Goal: Information Seeking & Learning: Learn about a topic

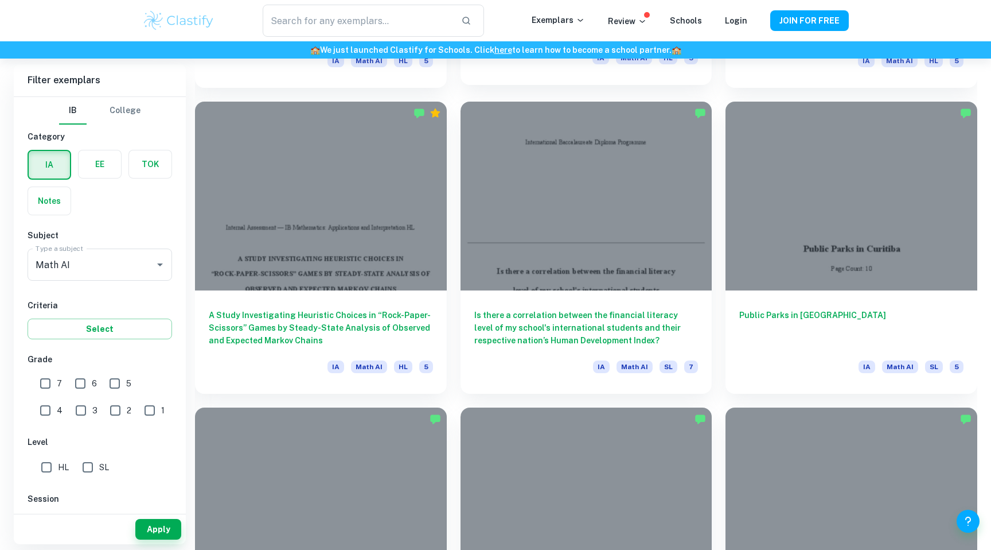
scroll to position [1521, 0]
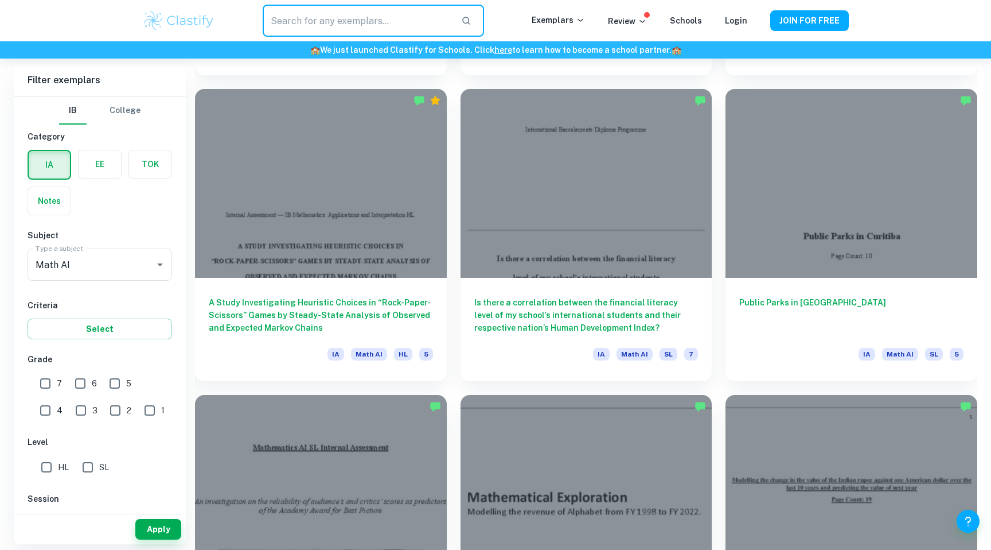
click at [364, 15] on input "text" at bounding box center [357, 21] width 189 height 32
type input "statistic"
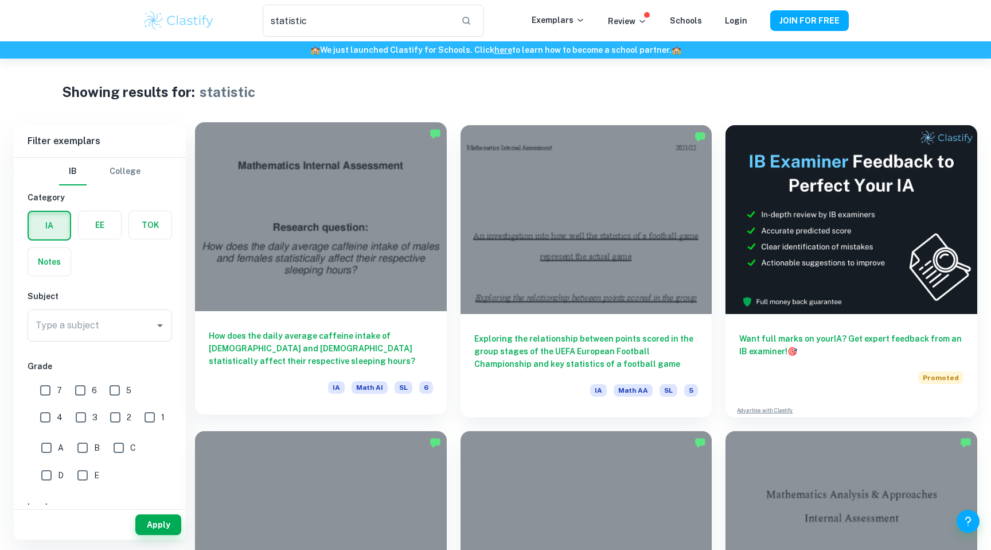
click at [330, 324] on div "How does the daily average caffeine intake of [DEMOGRAPHIC_DATA] and [DEMOGRAPH…" at bounding box center [321, 362] width 252 height 103
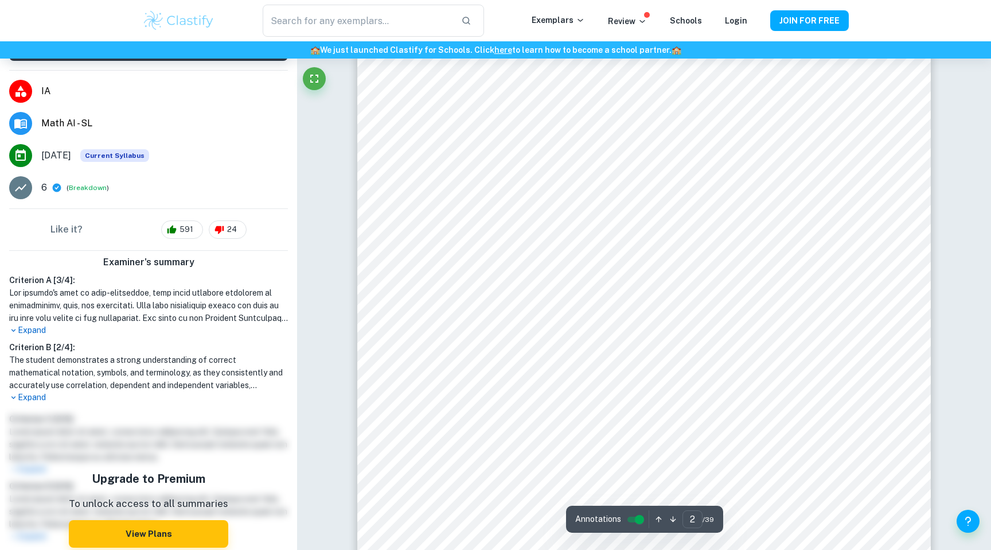
scroll to position [898, 0]
type input "7"
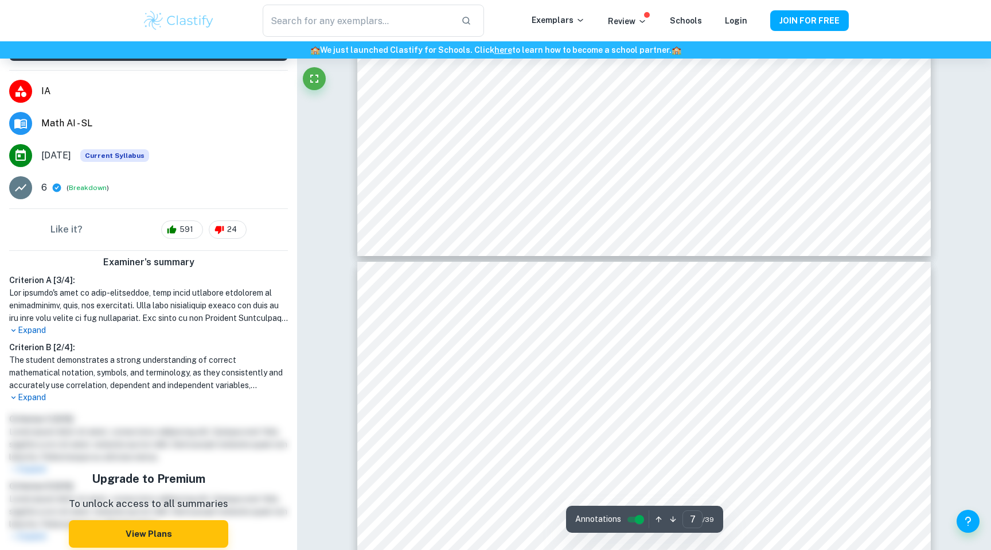
scroll to position [4493, 0]
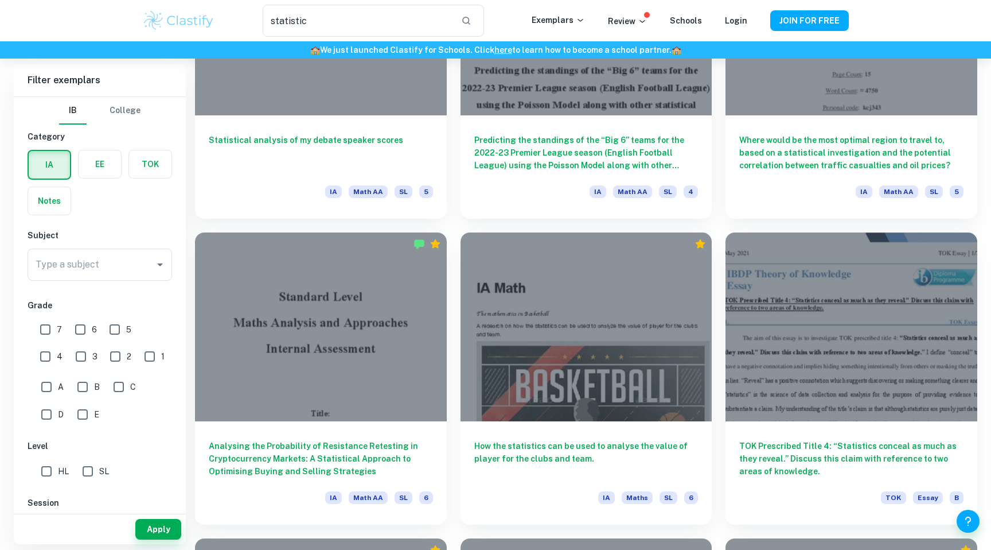
scroll to position [1119, 0]
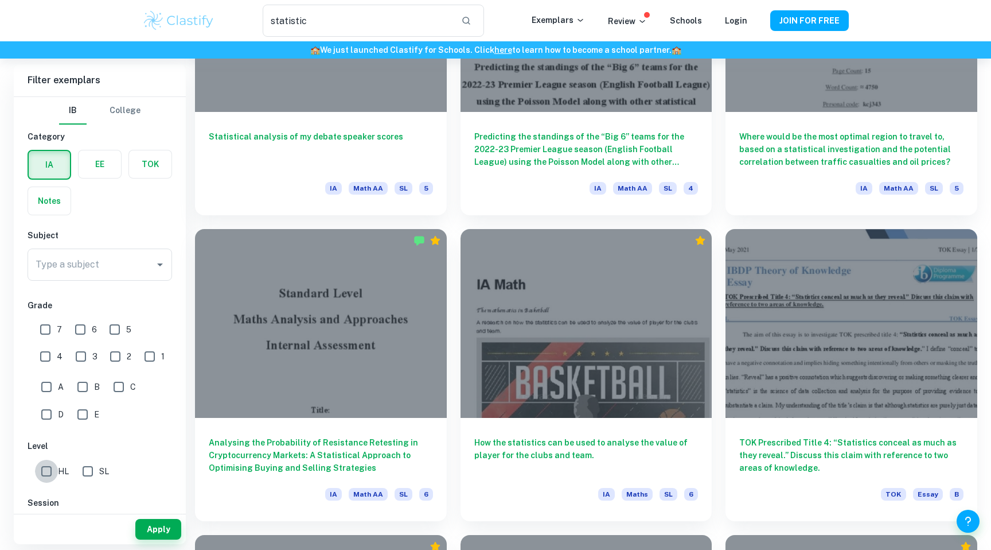
click at [49, 470] on input "HL" at bounding box center [46, 470] width 23 height 23
checkbox input "true"
click at [154, 527] on button "Apply" at bounding box center [158, 529] width 46 height 21
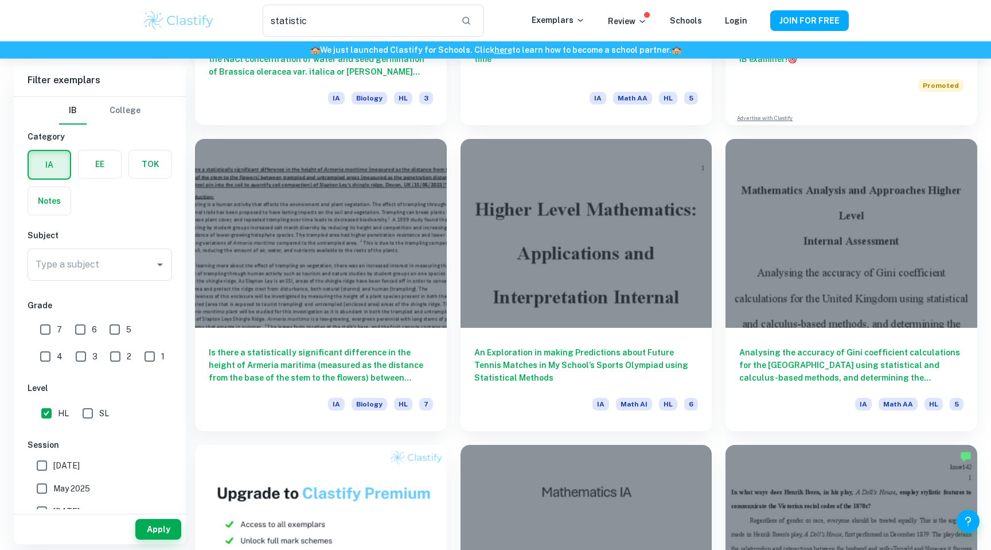
scroll to position [298, 0]
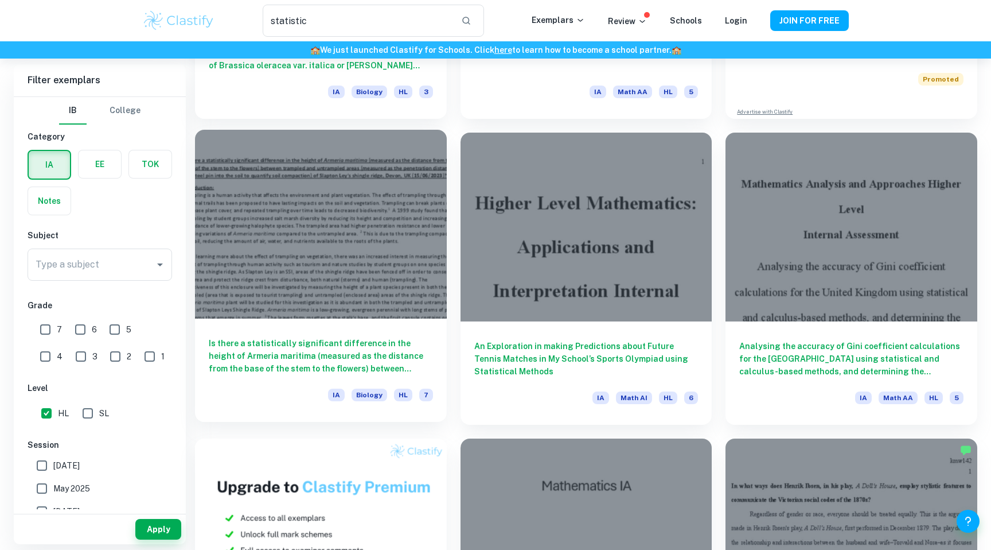
click at [305, 357] on h6 "Is there a statistically significant difference in the height of Armeria mariti…" at bounding box center [321, 356] width 224 height 38
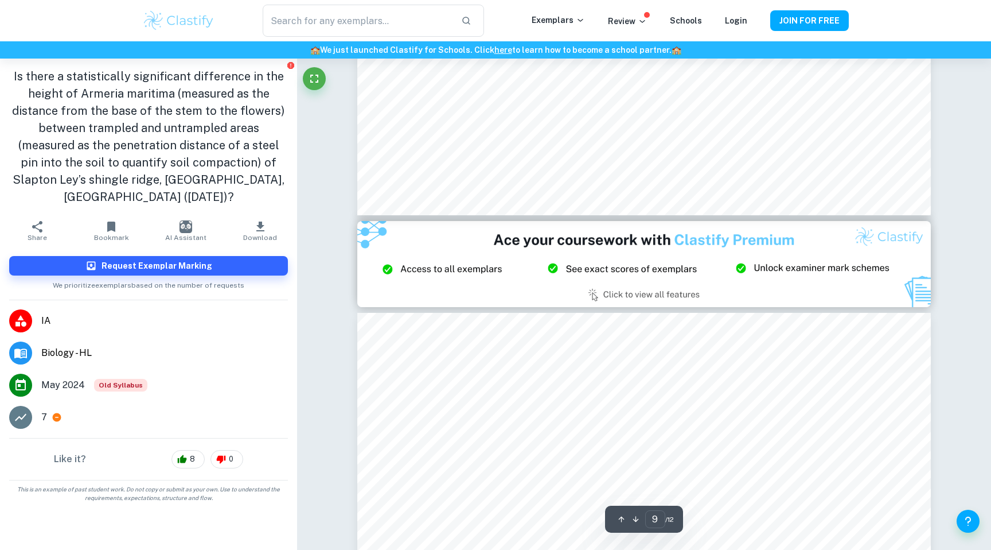
type input "8"
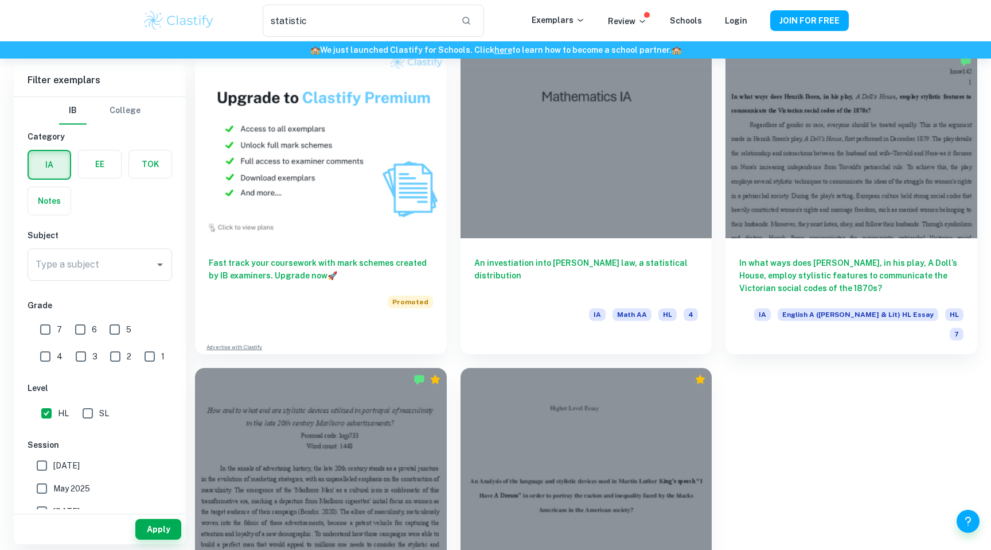
scroll to position [785, 0]
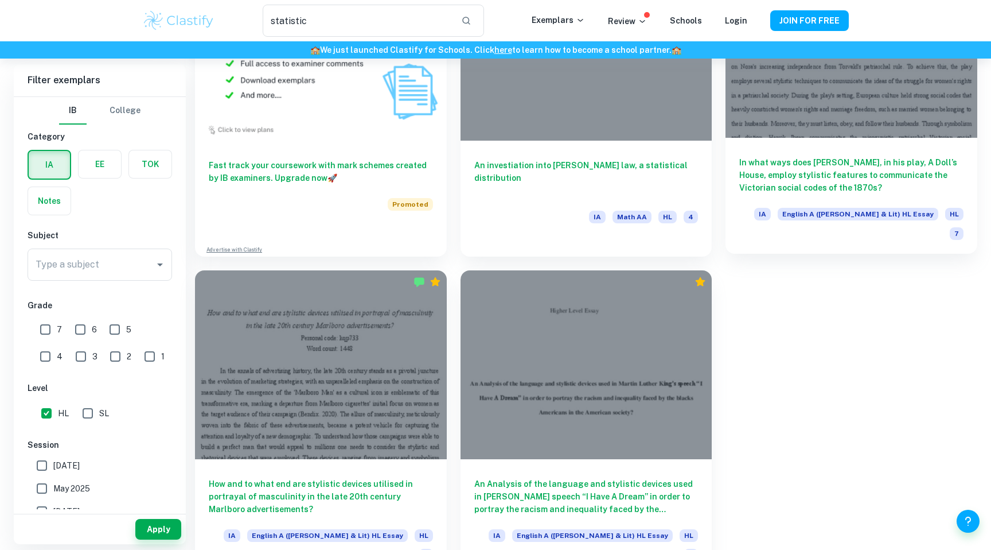
click at [809, 170] on h6 "In what ways does Henrik Ibsen, in his play, A Doll’s House, employ stylistic f…" at bounding box center [851, 175] width 224 height 38
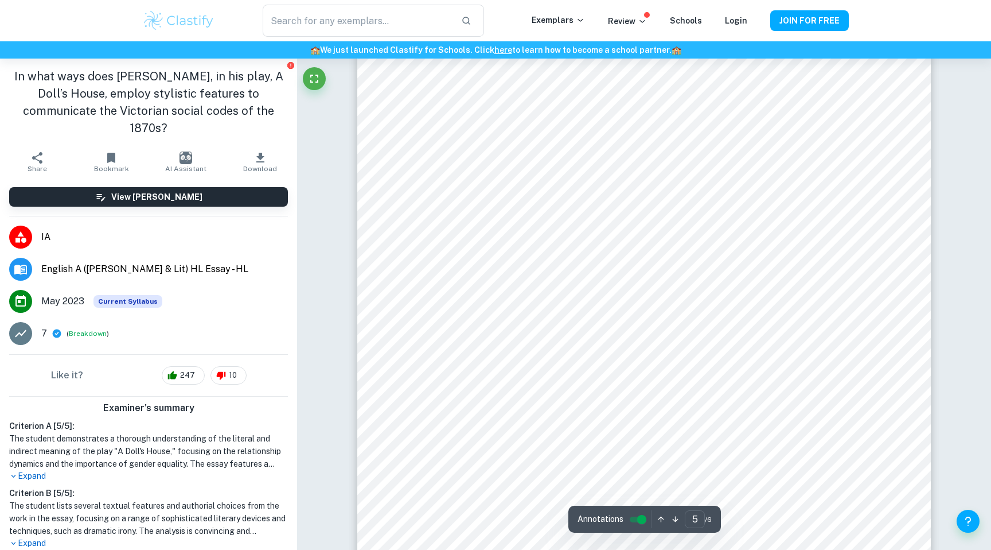
scroll to position [3167, 0]
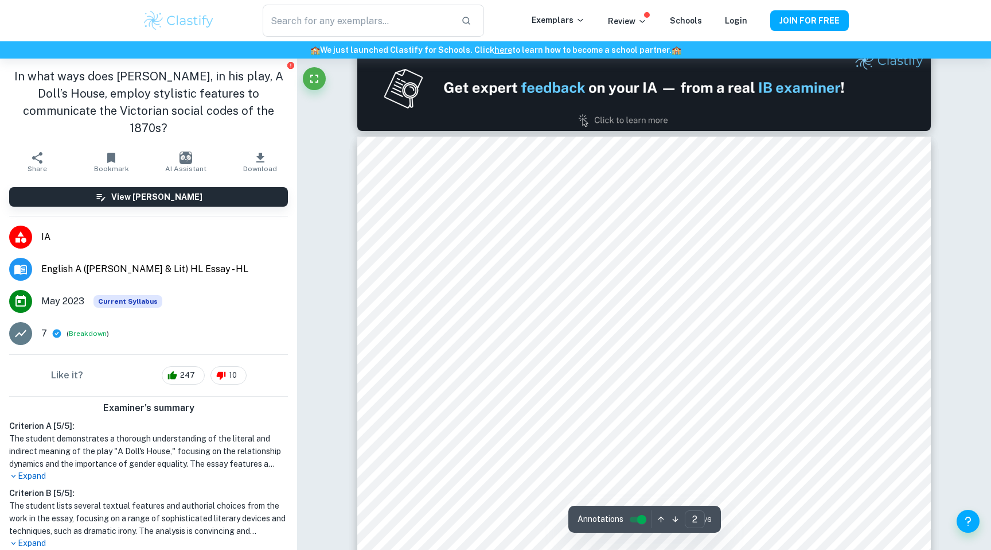
type input "1"
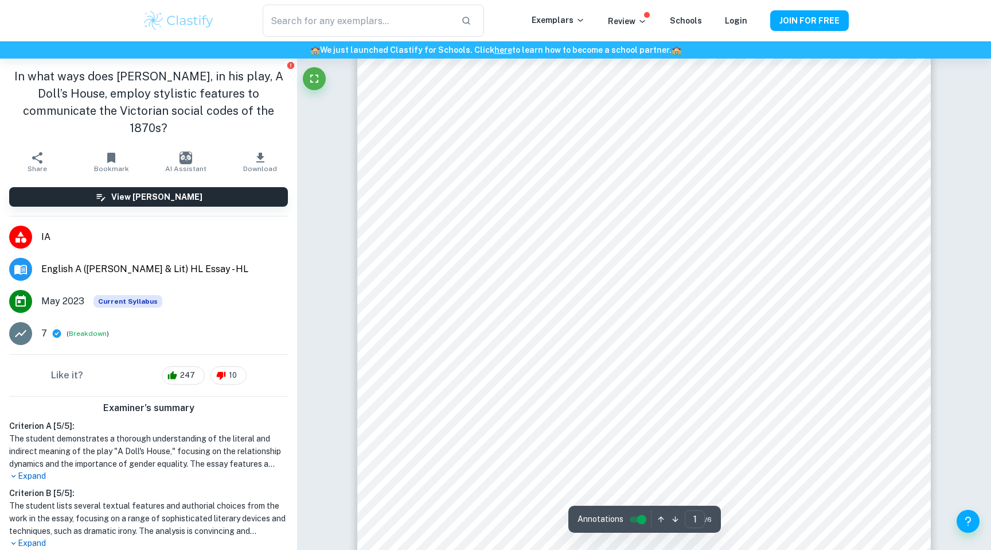
scroll to position [0, 0]
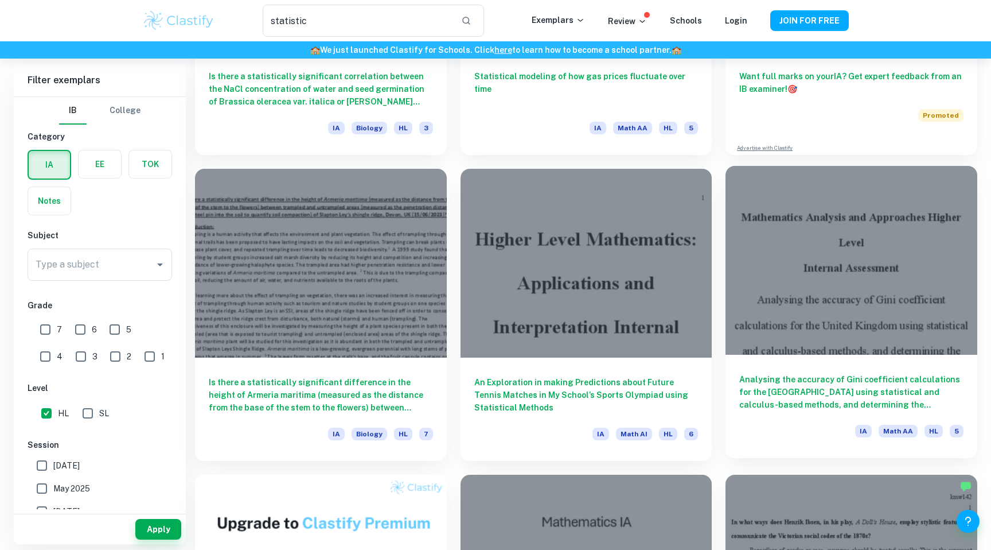
scroll to position [263, 0]
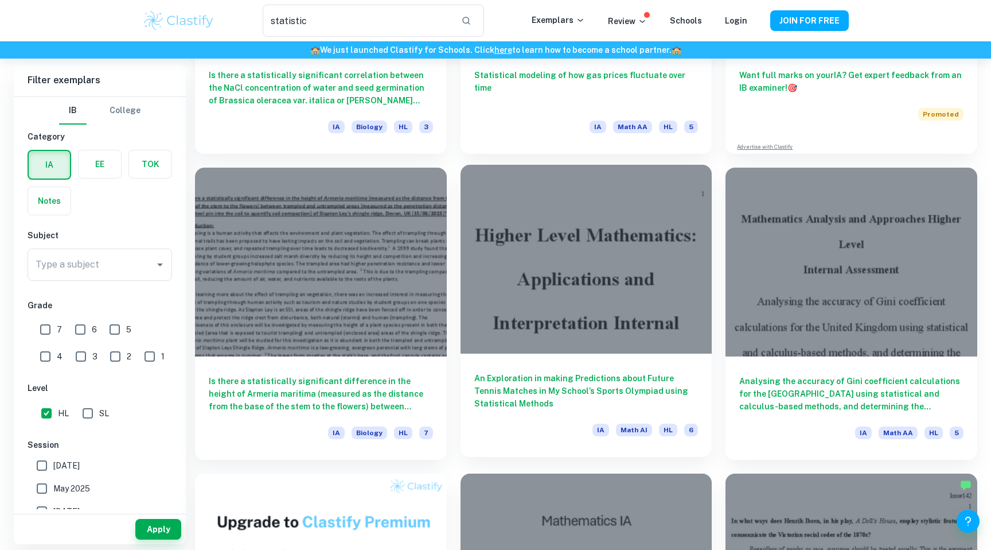
click at [606, 384] on h6 "An Exploration in making Predictions about Future Tennis Matches in My School’s…" at bounding box center [586, 391] width 224 height 38
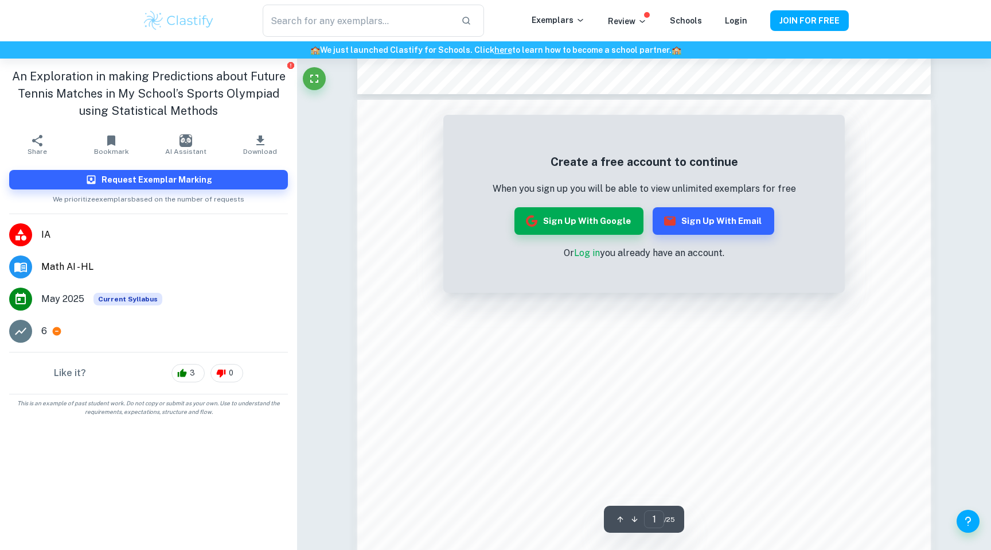
scroll to position [785, 0]
click at [593, 220] on button "Sign up with Google" at bounding box center [579, 221] width 129 height 28
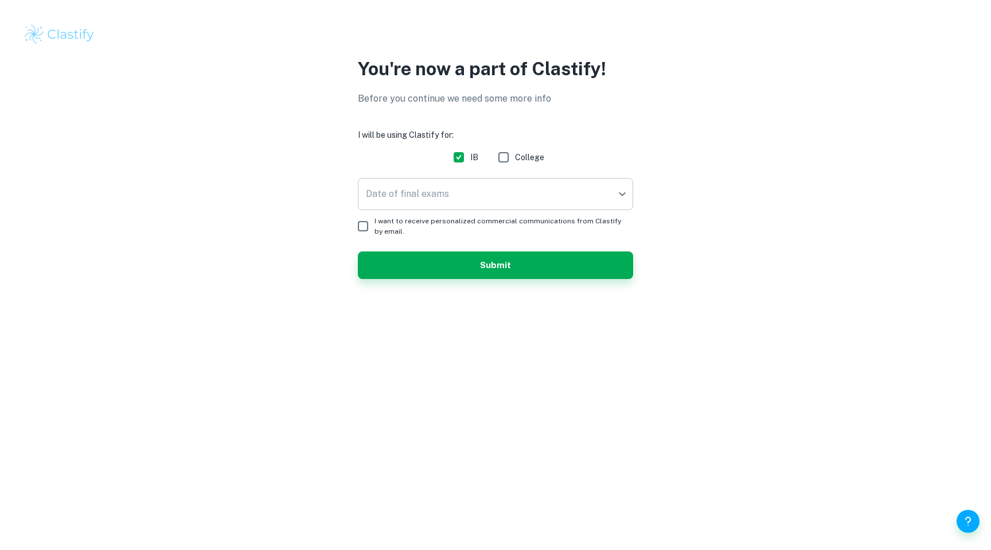
click at [457, 202] on body "We value your privacy We use cookies to enhance your browsing experience, serve…" at bounding box center [495, 275] width 991 height 550
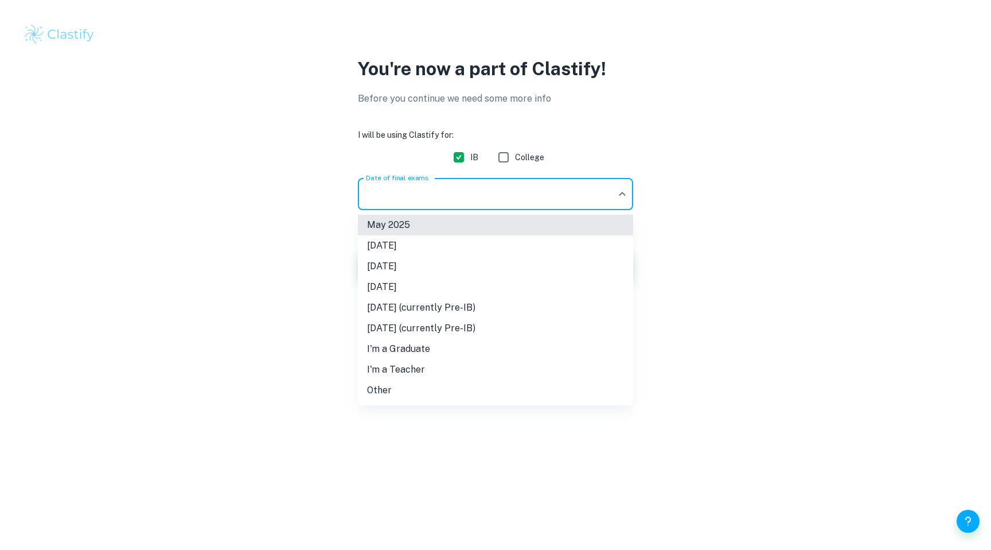
click at [441, 266] on li "[DATE]" at bounding box center [495, 266] width 275 height 21
type input "M26"
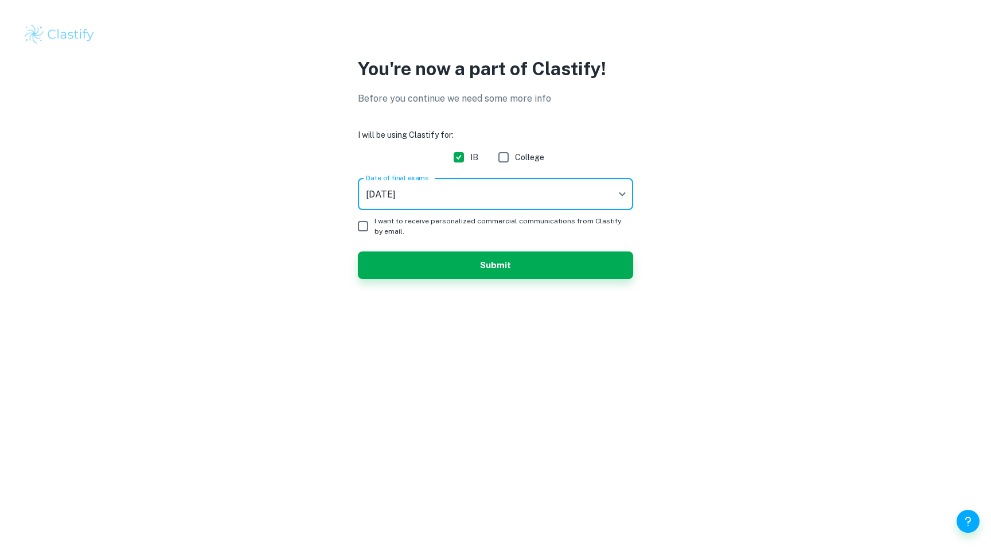
click at [367, 228] on input "I want to receive personalized commercial communications from Clastify by email." at bounding box center [363, 226] width 23 height 23
checkbox input "true"
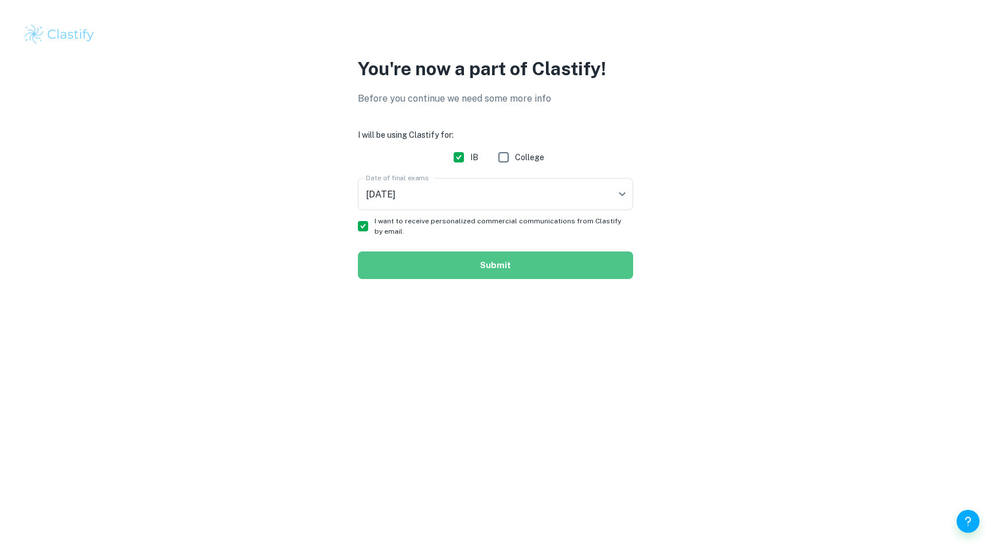
click at [390, 256] on button "Submit" at bounding box center [495, 265] width 275 height 28
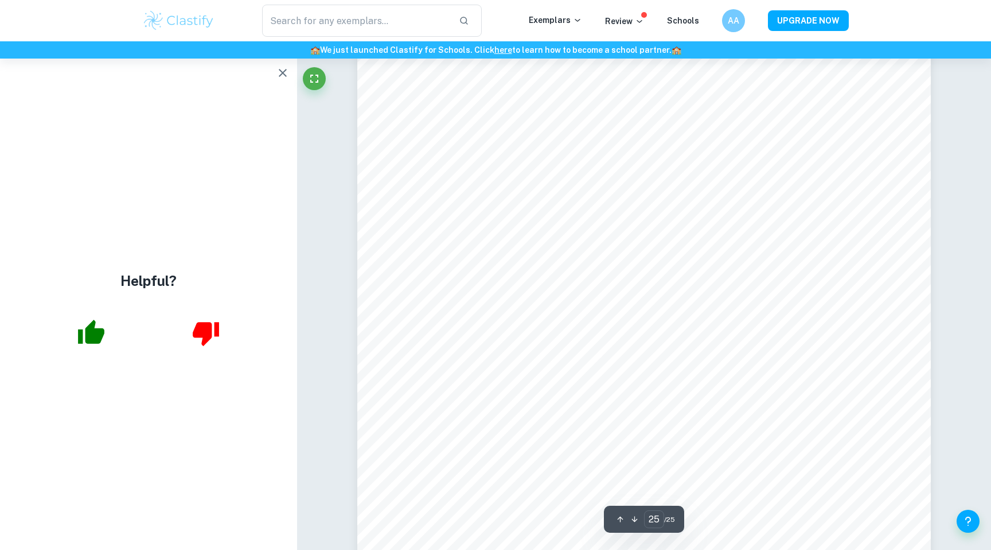
scroll to position [20377, 0]
click at [285, 80] on button "button" at bounding box center [282, 72] width 23 height 23
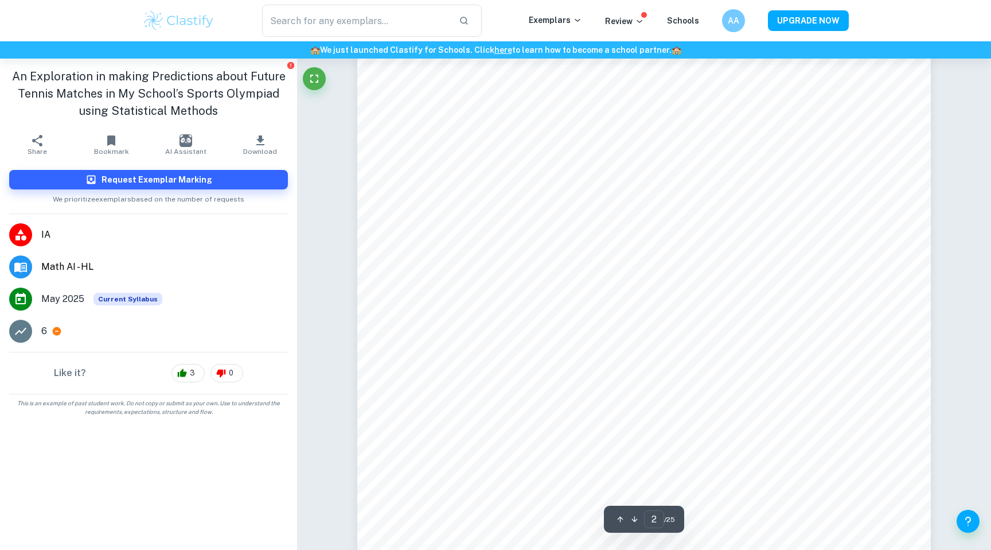
scroll to position [985, 0]
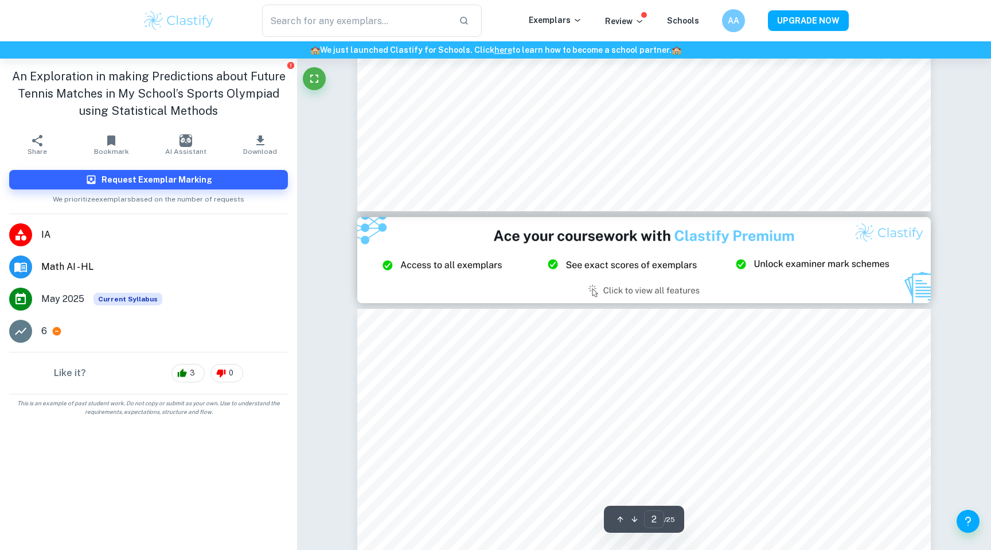
type input "3"
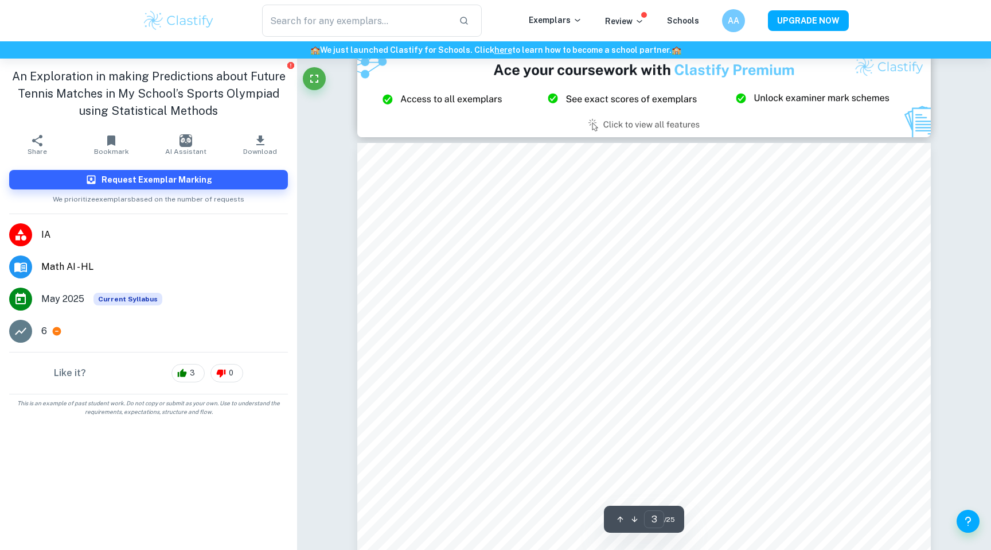
scroll to position [1744, 0]
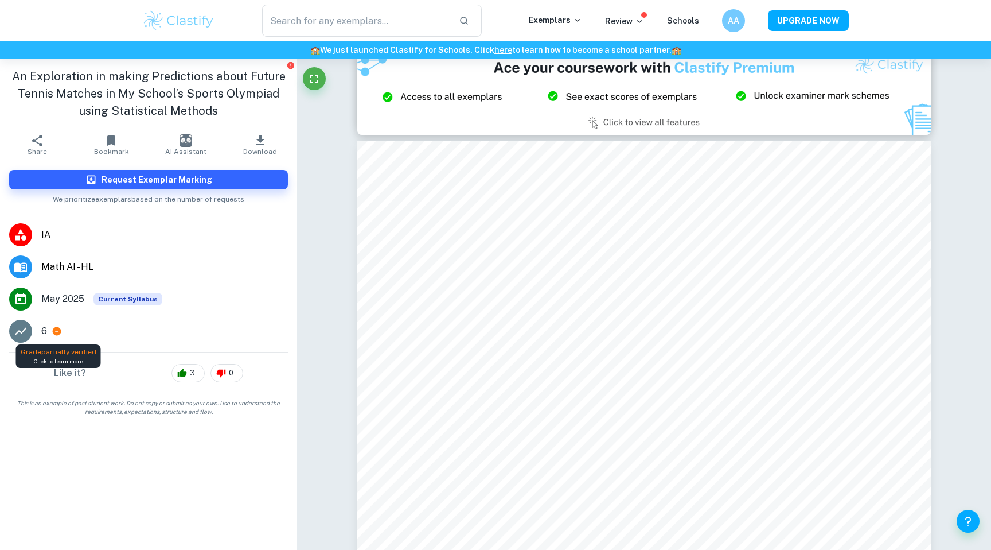
click at [58, 333] on icon at bounding box center [57, 331] width 9 height 9
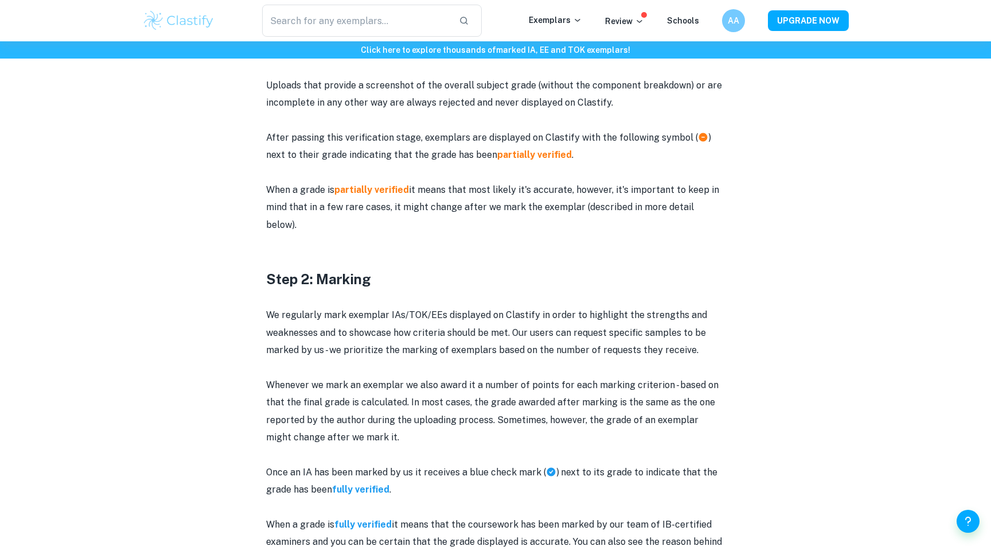
scroll to position [871, 0]
